Goal: Information Seeking & Learning: Check status

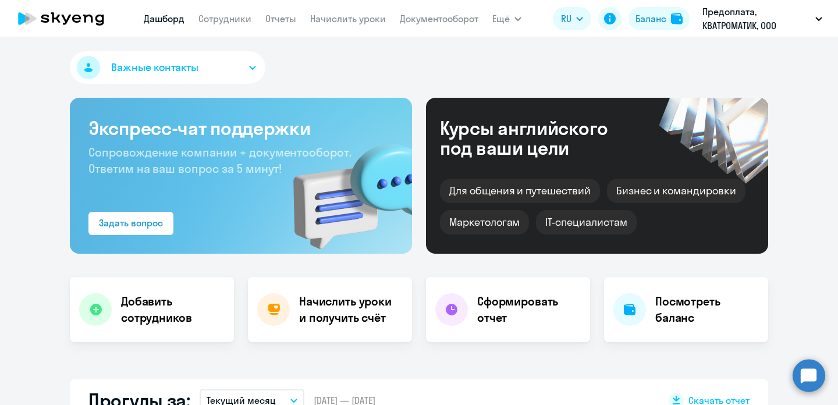
click at [158, 20] on link "Дашборд" at bounding box center [164, 19] width 41 height 12
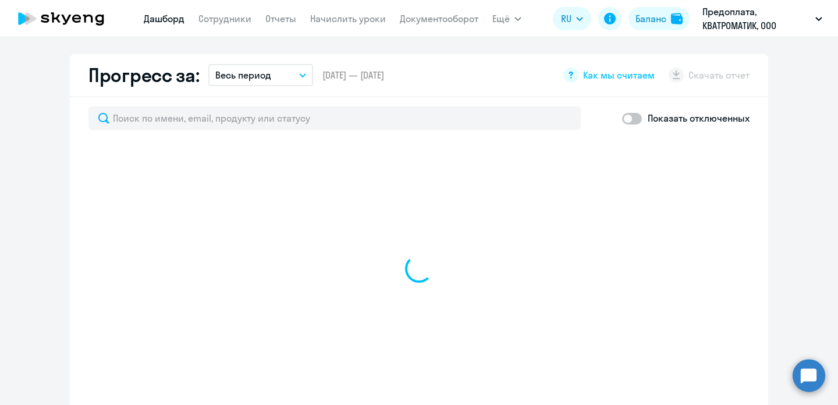
scroll to position [672, 0]
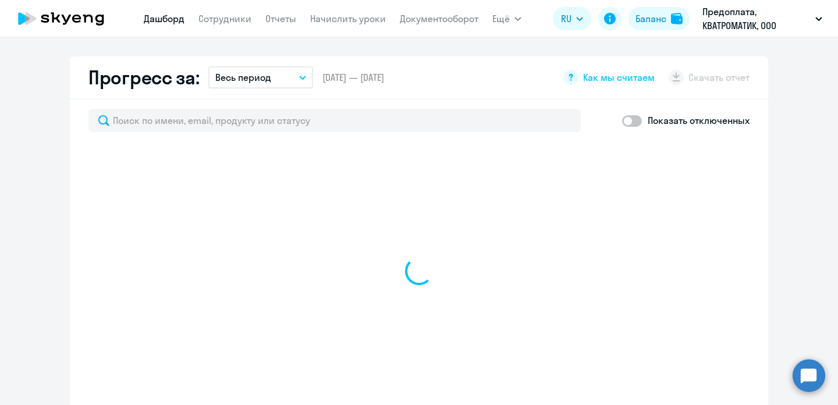
select select "30"
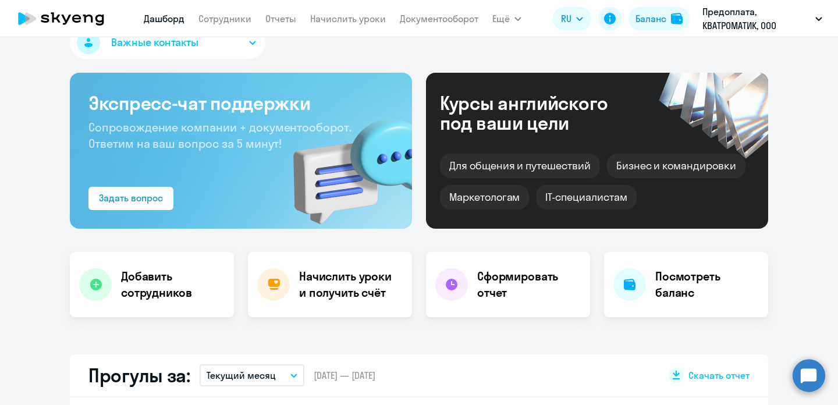
scroll to position [0, 0]
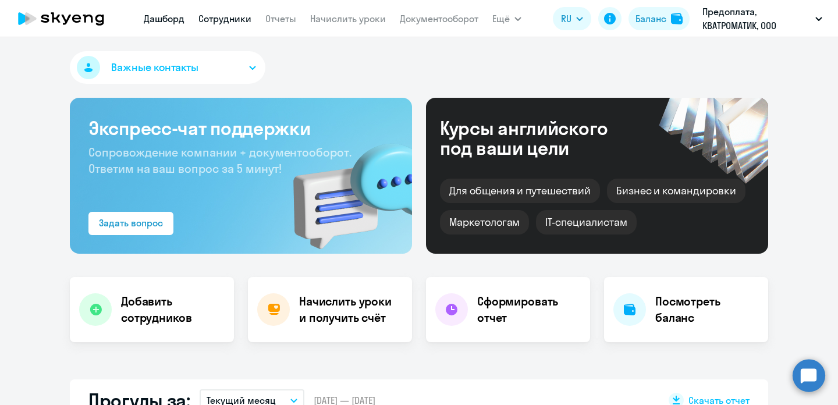
click at [218, 22] on link "Сотрудники" at bounding box center [224, 19] width 53 height 12
select select "30"
click at [686, 304] on h4 "Посмотреть баланс" at bounding box center [707, 309] width 104 height 33
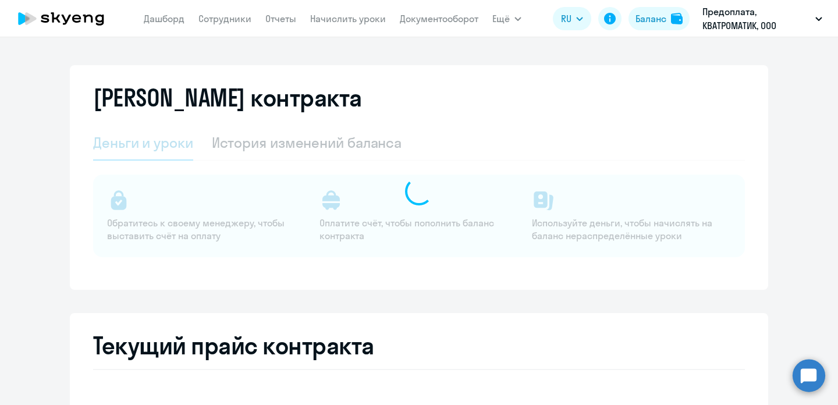
select select "english_adult_not_native_speaker"
